Goal: Check status: Check status

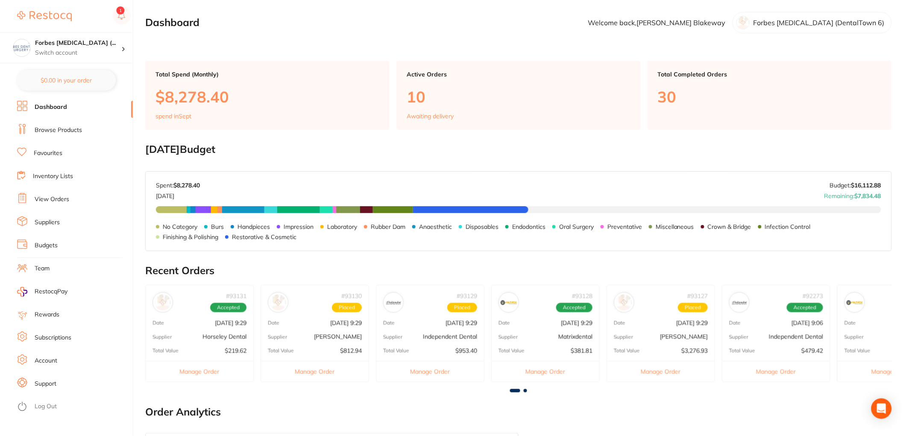
click at [54, 133] on link "Browse Products" at bounding box center [58, 130] width 47 height 9
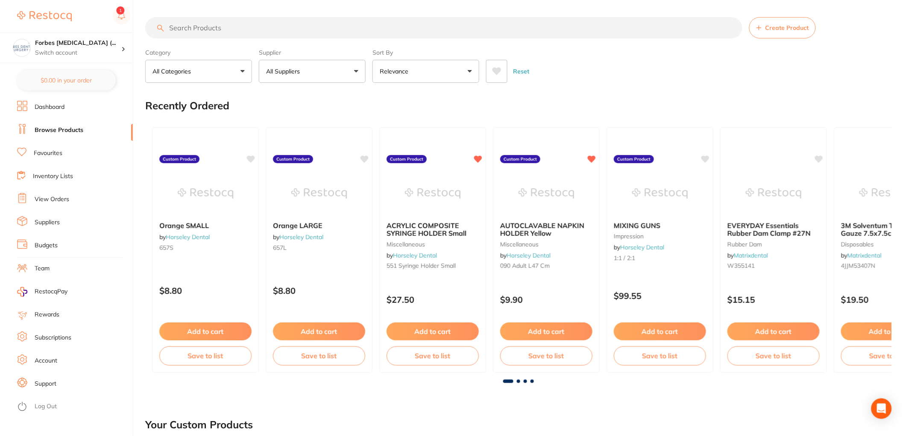
click at [221, 28] on input "search" at bounding box center [443, 27] width 597 height 21
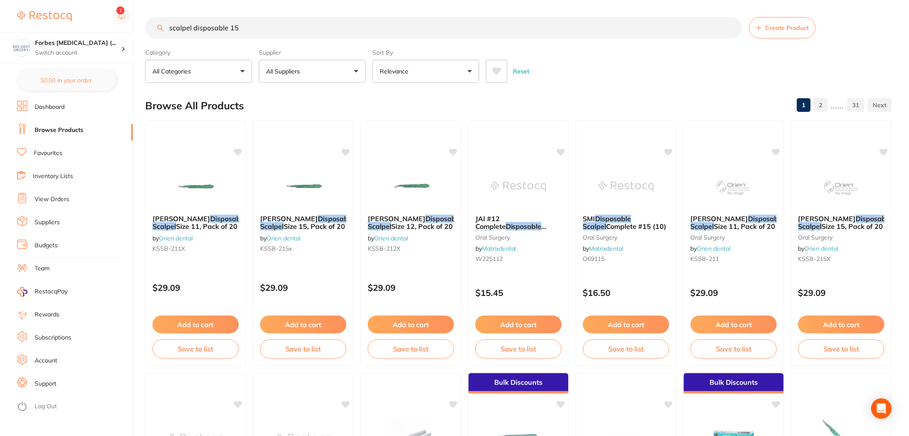
type input "scalpel disposable 15"
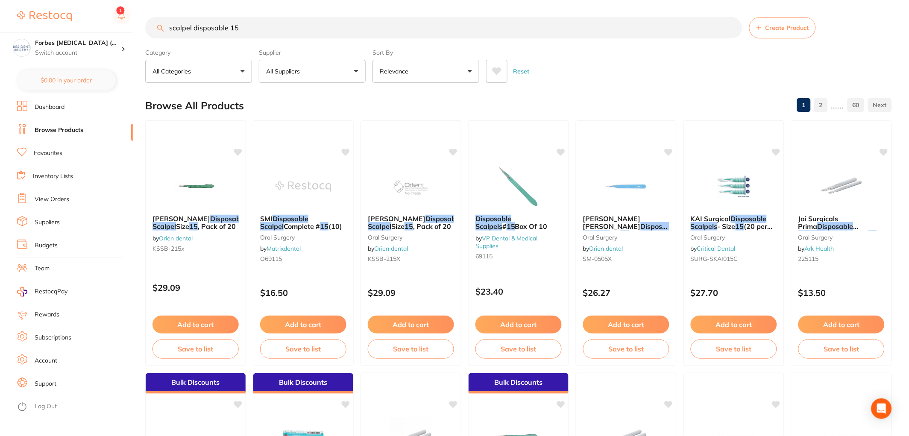
drag, startPoint x: 290, startPoint y: 165, endPoint x: 335, endPoint y: 296, distance: 137.9
click at [290, 165] on img at bounding box center [303, 186] width 56 height 43
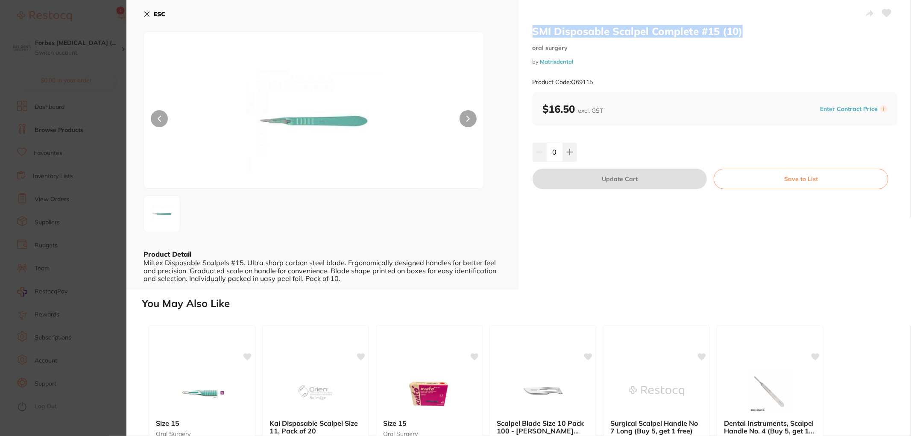
drag, startPoint x: 533, startPoint y: 29, endPoint x: 744, endPoint y: 28, distance: 211.0
click at [744, 28] on h2 "SMI Disposable Scalpel Complete #15 (10)" at bounding box center [715, 31] width 365 height 13
copy h2 "SMI Disposable Scalpel Complete #15 (10)"
click at [569, 152] on icon at bounding box center [570, 152] width 6 height 6
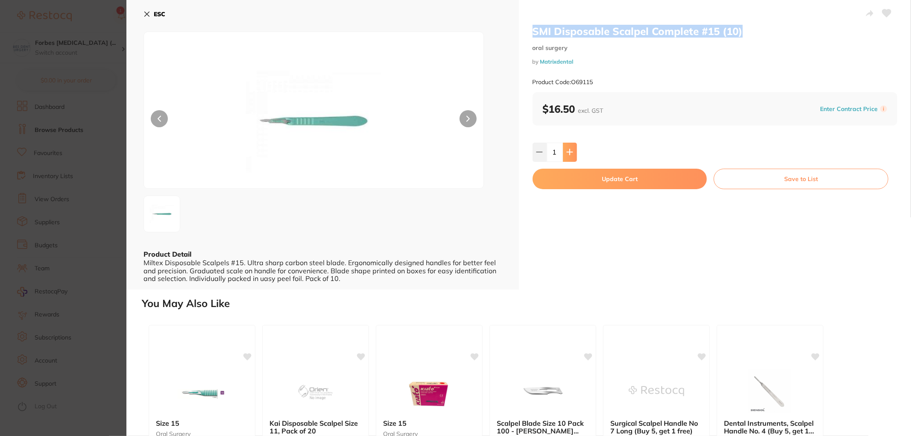
click at [569, 152] on icon at bounding box center [570, 152] width 6 height 6
type input "4"
click at [633, 178] on button "Update Cart" at bounding box center [620, 179] width 175 height 21
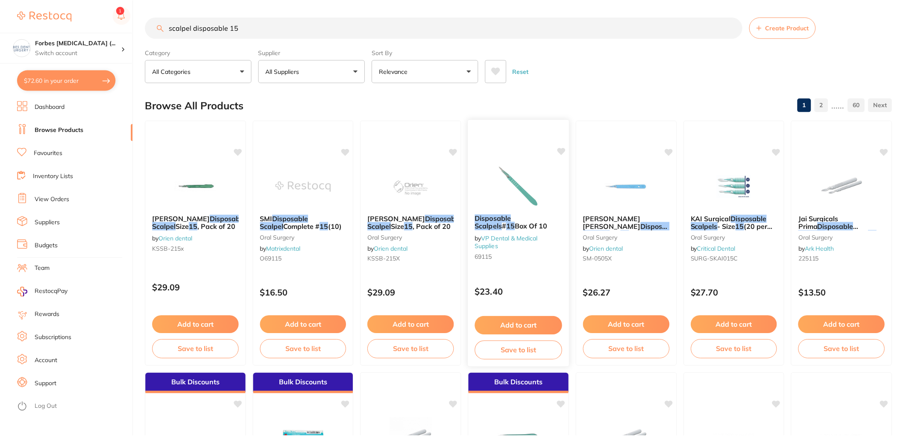
scroll to position [3, 0]
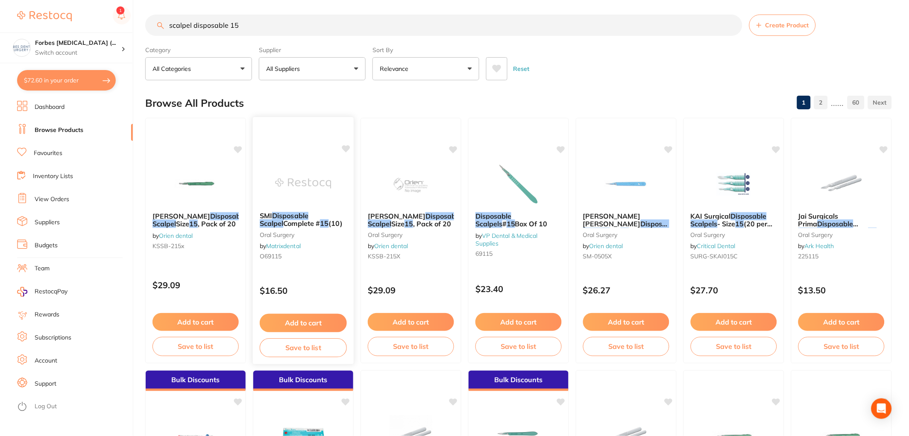
click at [292, 161] on div "SMI Disposable Scalpel Complete # 15 (10) [MEDICAL_DATA] by Matrixdental O69115…" at bounding box center [303, 241] width 102 height 248
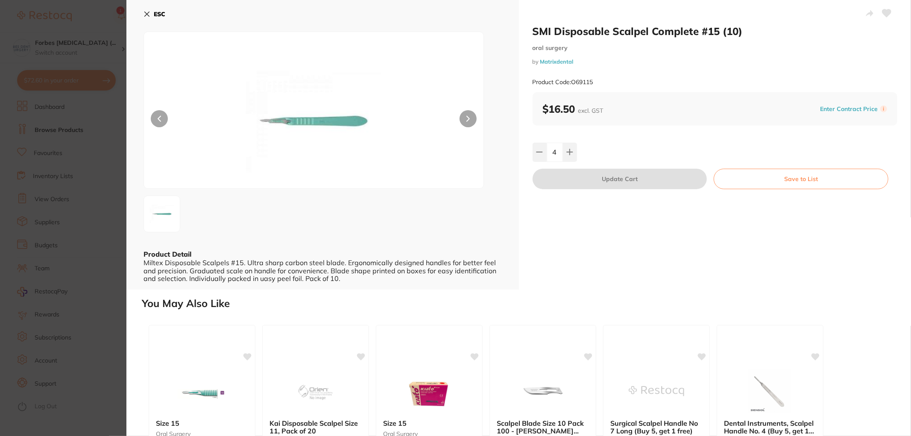
click at [114, 95] on section "SMI Disposable Scalpel Complete #15 (10) [MEDICAL_DATA] by Matrixdental Product…" at bounding box center [455, 218] width 911 height 436
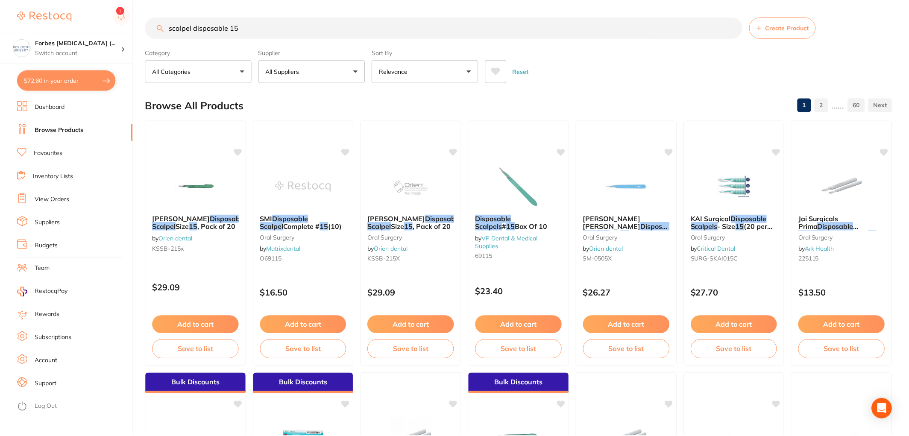
scroll to position [3, 0]
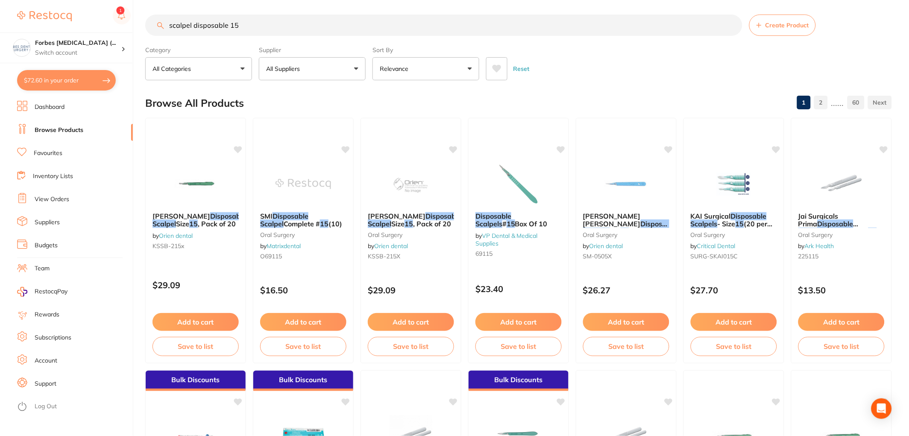
click at [57, 205] on li "View Orders" at bounding box center [75, 199] width 116 height 13
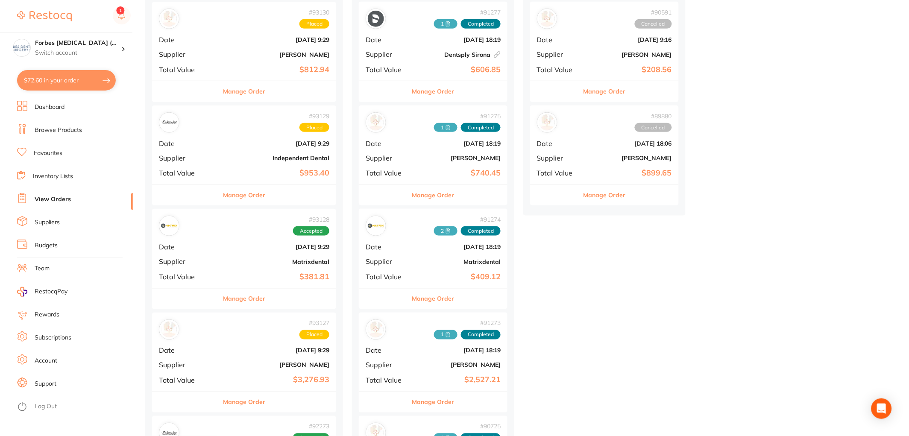
scroll to position [664, 0]
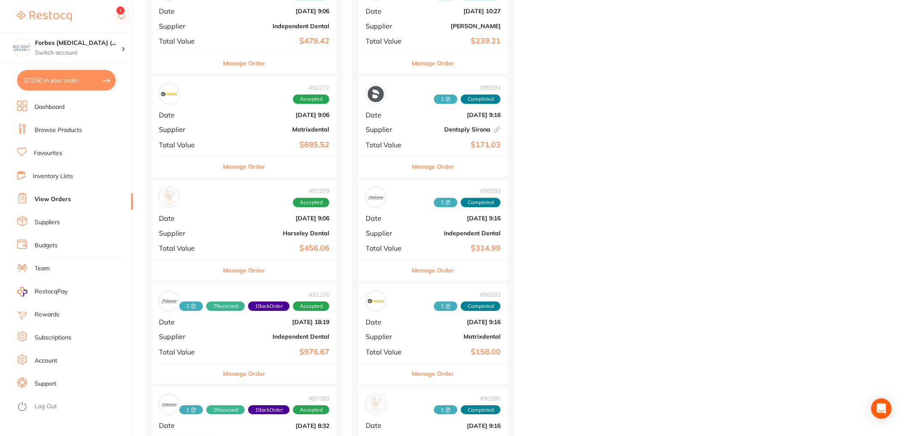
click at [228, 120] on div "# 92272 Accepted Date [DATE] 9:06 Supplier Matrixdental Total Value $685.52" at bounding box center [244, 116] width 184 height 79
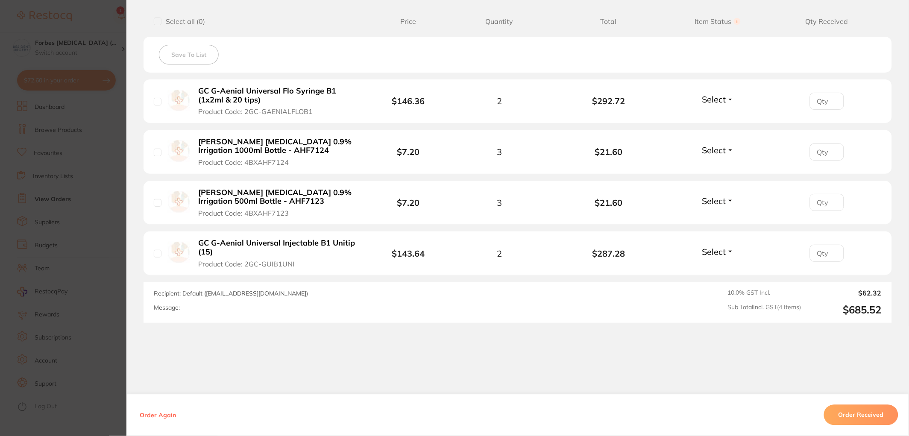
scroll to position [341, 0]
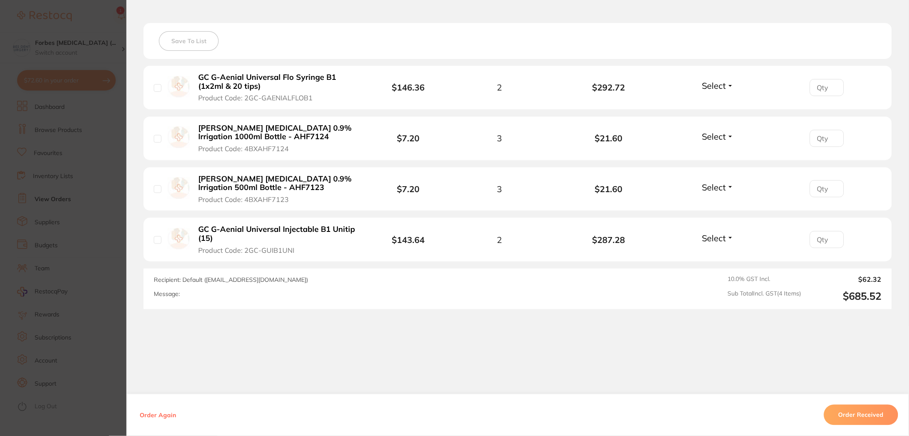
click at [712, 86] on span "Select" at bounding box center [714, 85] width 24 height 11
click at [720, 88] on span "Select" at bounding box center [714, 85] width 24 height 11
click at [720, 101] on span "Received" at bounding box center [718, 104] width 22 height 6
click at [715, 135] on span "Select" at bounding box center [714, 136] width 24 height 11
click at [709, 156] on span "Received" at bounding box center [718, 155] width 22 height 6
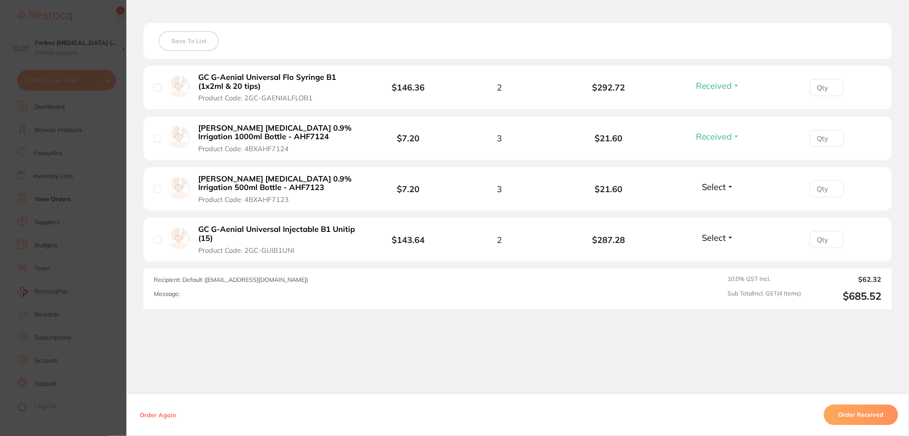
click at [710, 184] on span "Select" at bounding box center [714, 187] width 24 height 11
click at [711, 203] on span "Received" at bounding box center [718, 205] width 22 height 6
click at [714, 240] on span "Select" at bounding box center [714, 238] width 24 height 11
click at [713, 270] on span "Back Order" at bounding box center [718, 269] width 26 height 6
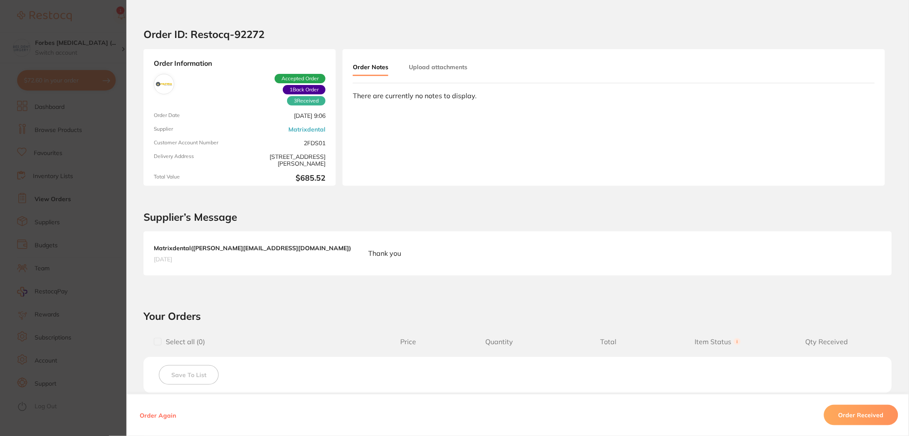
scroll to position [0, 0]
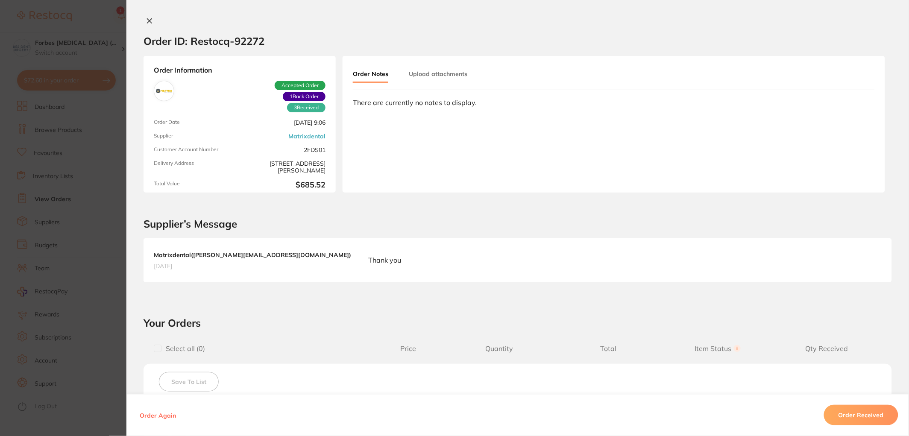
click at [16, 158] on section "Order ID: Restocq- 92272 Order Information 3 Received 1 Back Order Accepted Ord…" at bounding box center [454, 218] width 909 height 436
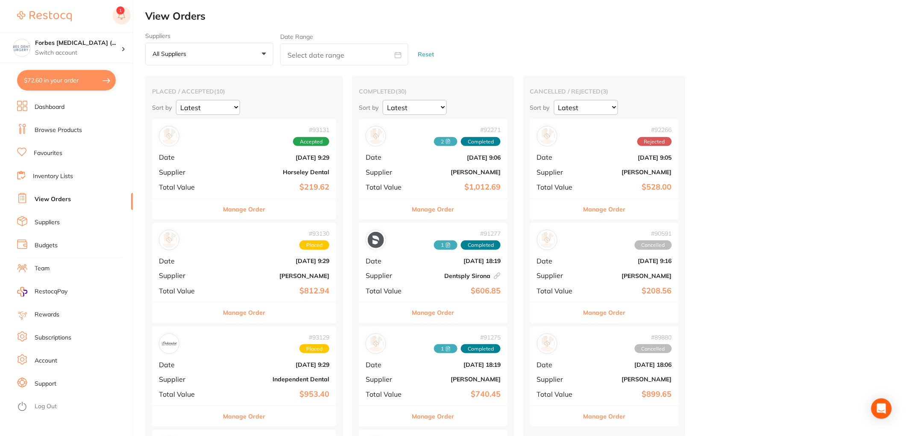
click at [122, 21] on rect at bounding box center [122, 15] width 18 height 18
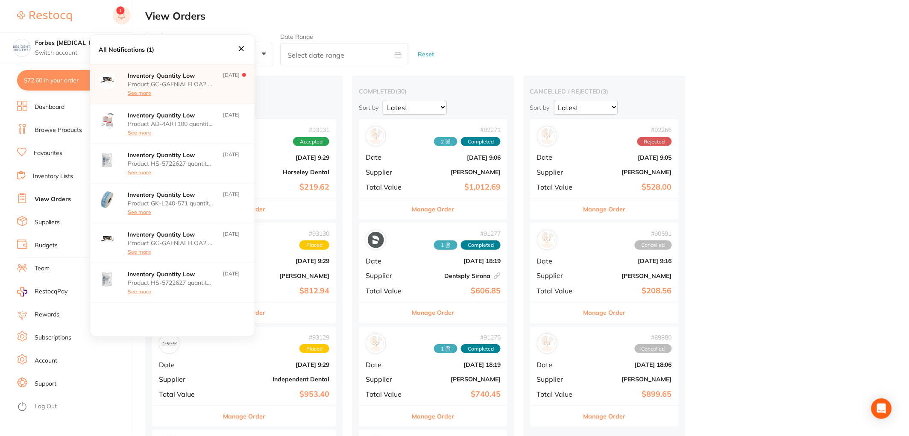
click at [118, 13] on button at bounding box center [122, 16] width 18 height 20
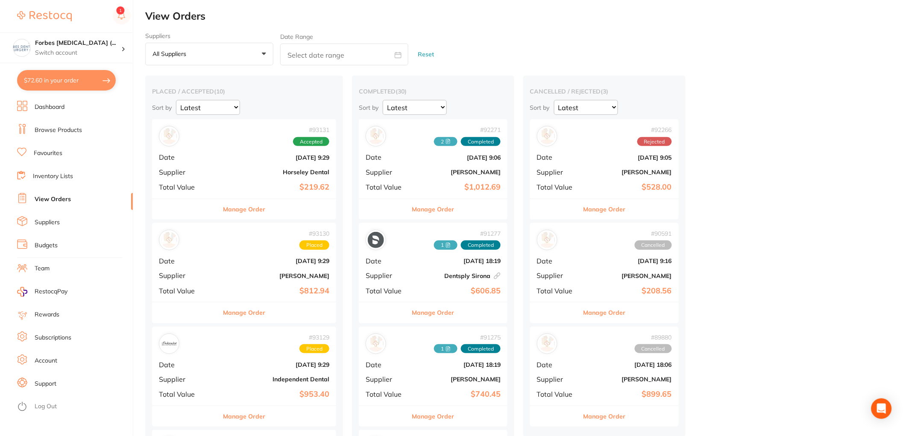
scroll to position [221, 0]
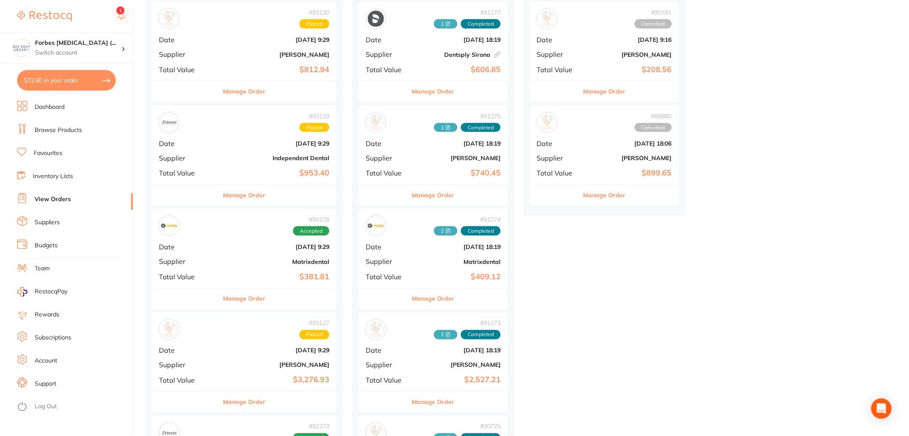
click at [240, 146] on b "[DATE] 9:29" at bounding box center [274, 143] width 109 height 7
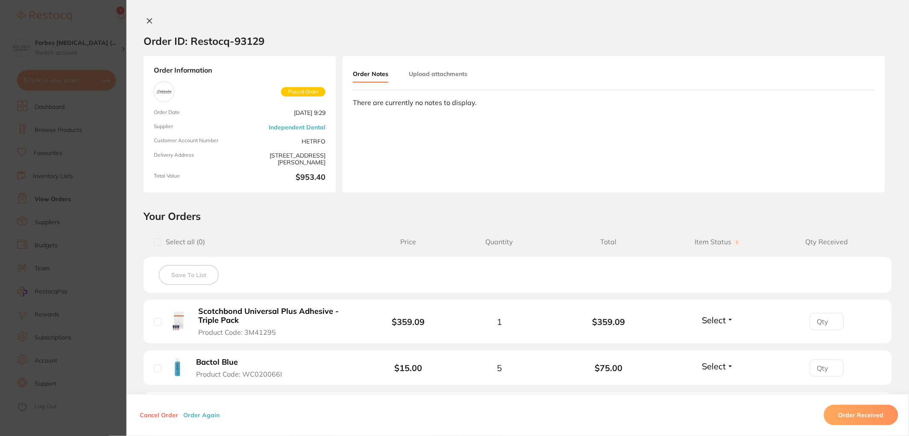
click at [102, 236] on section "Order ID: Restocq- 93129 Order Information Placed Order Order Date [DATE] 9:29 …" at bounding box center [454, 218] width 909 height 436
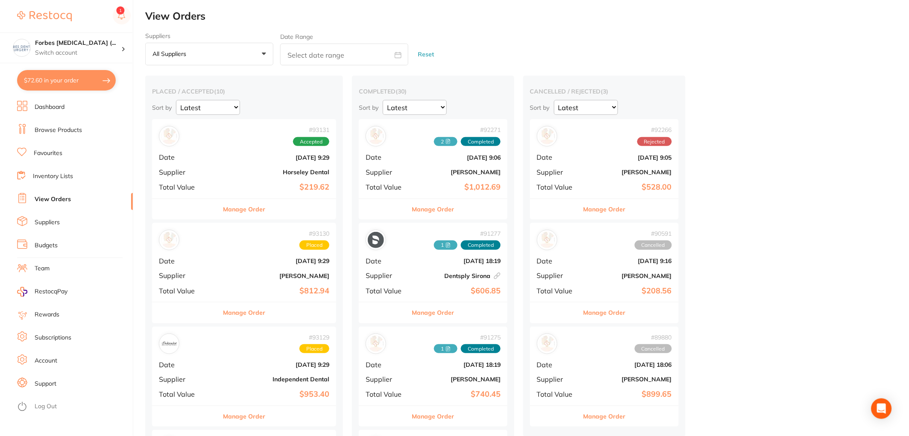
click at [71, 72] on button "$72.60 in your order" at bounding box center [66, 80] width 99 height 21
checkbox input "true"
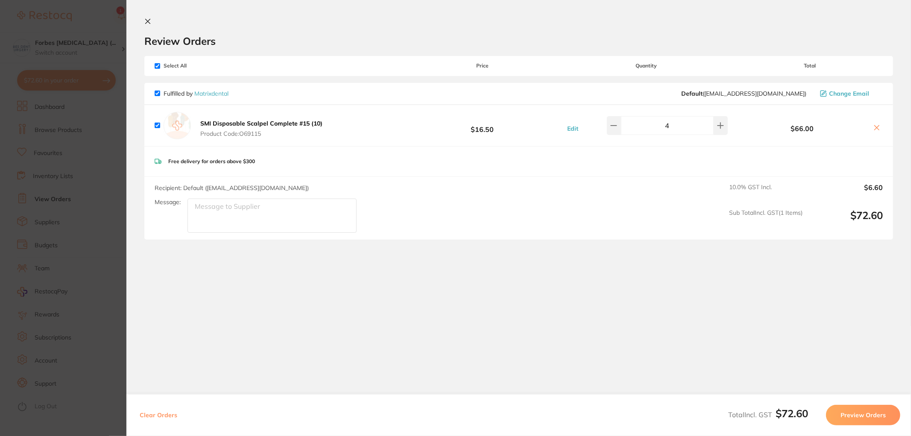
click at [875, 126] on icon at bounding box center [876, 127] width 7 height 7
click at [875, 128] on icon at bounding box center [877, 128] width 5 height 5
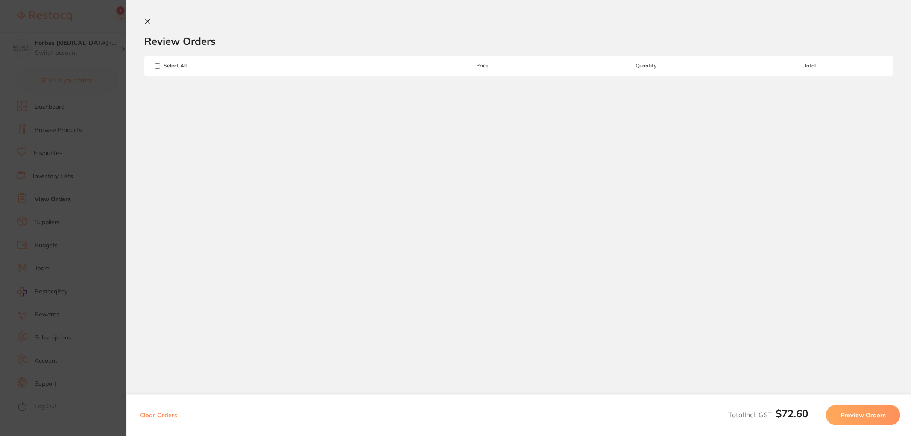
checkbox input "true"
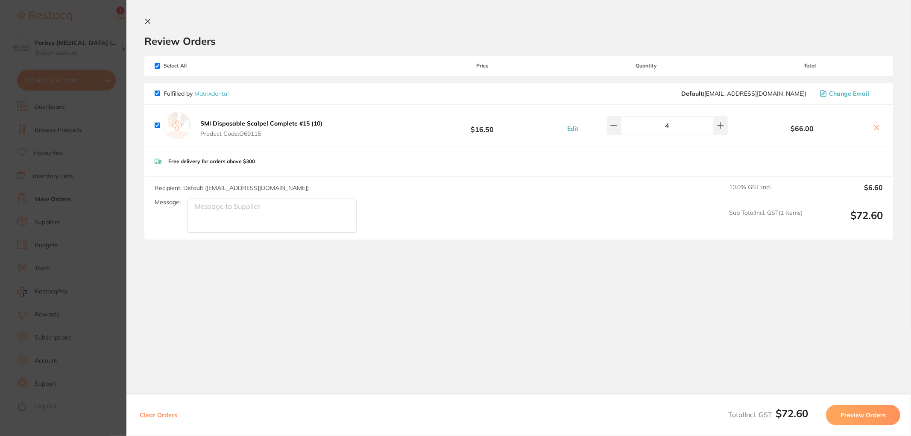
click at [108, 249] on section "Update RRP Set your pre negotiated price for this item. Item Agreed RRP (excl. …" at bounding box center [455, 218] width 911 height 436
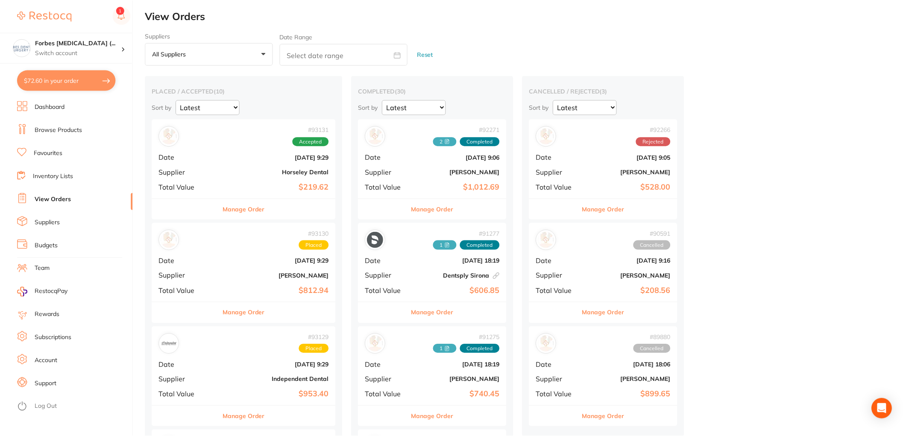
scroll to position [0, 0]
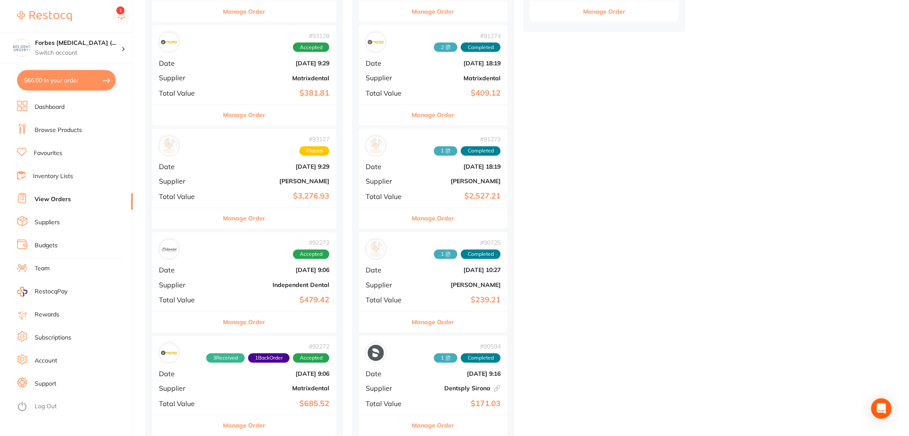
scroll to position [442, 0]
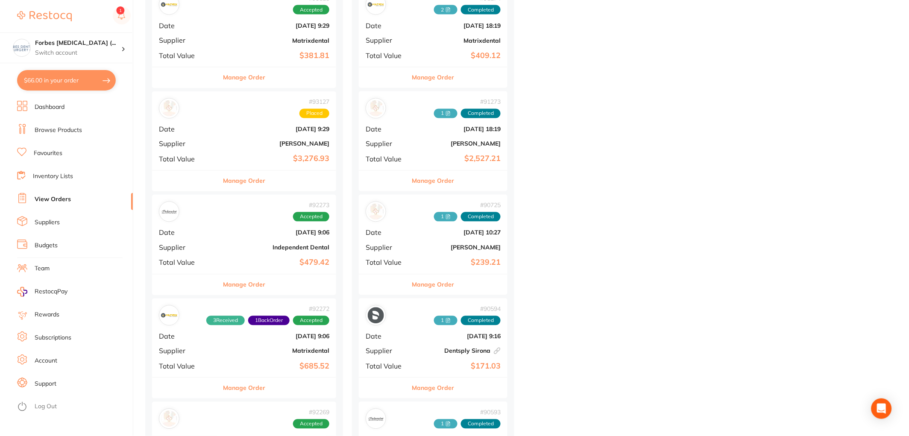
click at [236, 234] on b "[DATE] 9:06" at bounding box center [274, 232] width 109 height 7
